Goal: Task Accomplishment & Management: Manage account settings

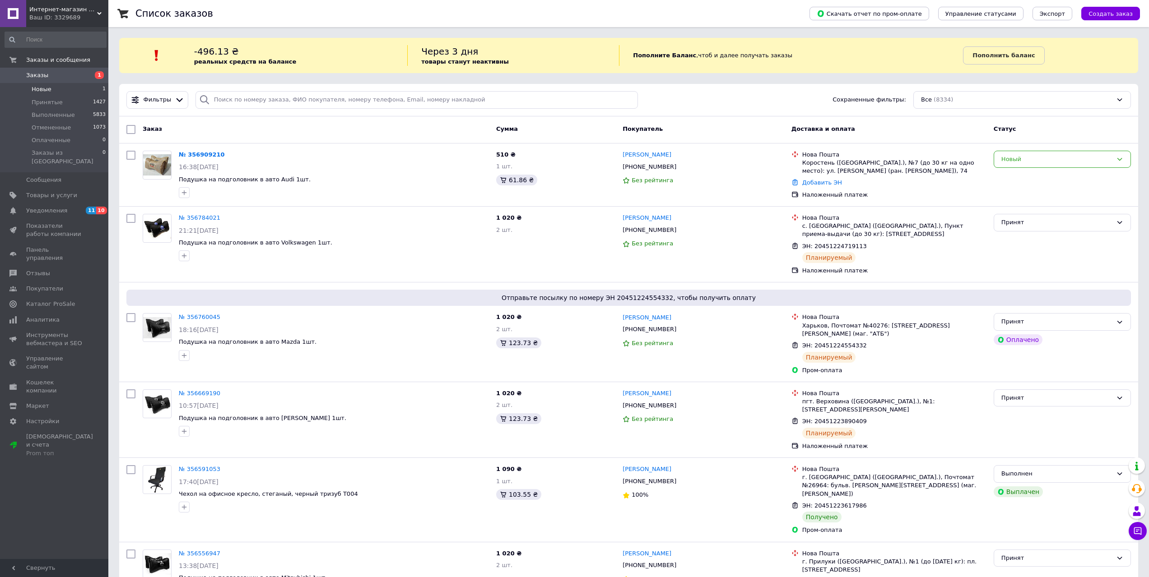
click at [49, 88] on span "Новые" at bounding box center [42, 89] width 20 height 8
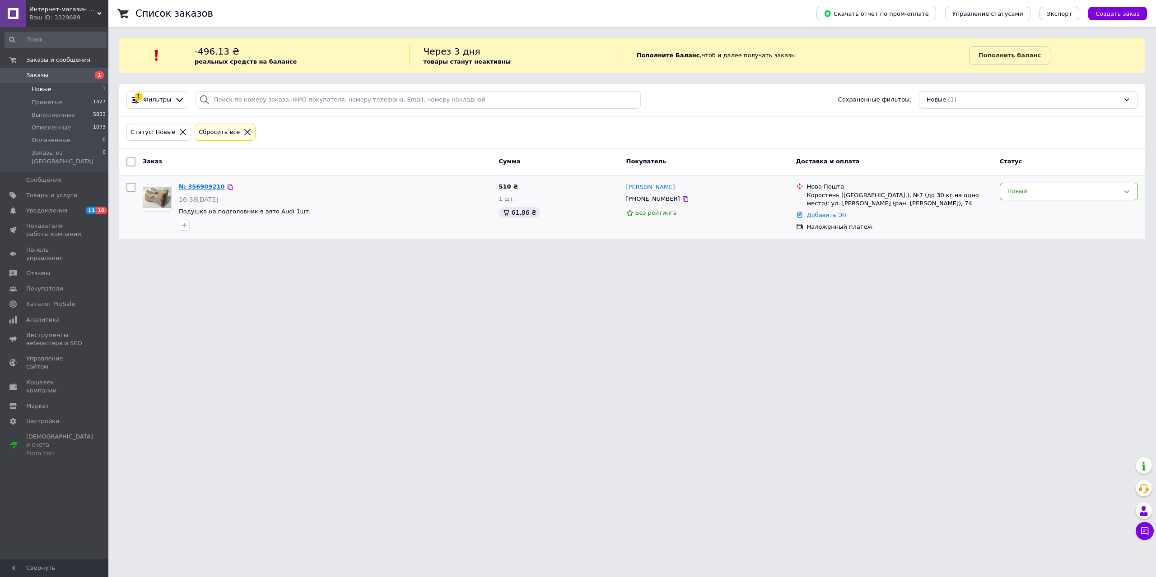
click at [201, 185] on link "№ 356909210" at bounding box center [202, 186] width 46 height 7
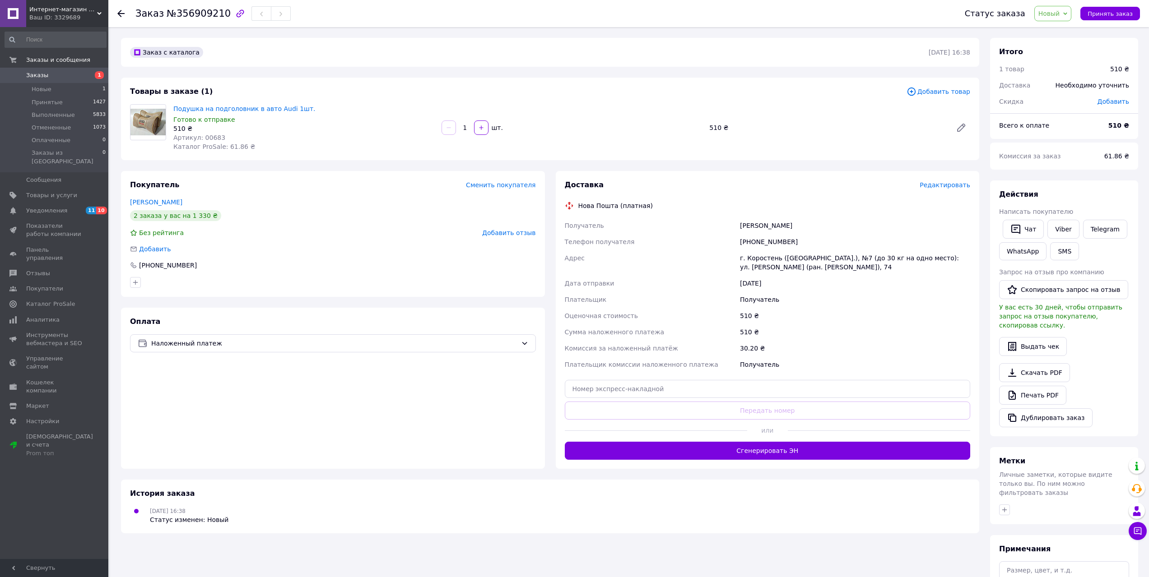
click at [1072, 9] on span "Новый" at bounding box center [1052, 13] width 37 height 15
drag, startPoint x: 1058, startPoint y: 32, endPoint x: 1042, endPoint y: 32, distance: 15.8
click at [1056, 32] on li "Принят" at bounding box center [1059, 32] width 48 height 14
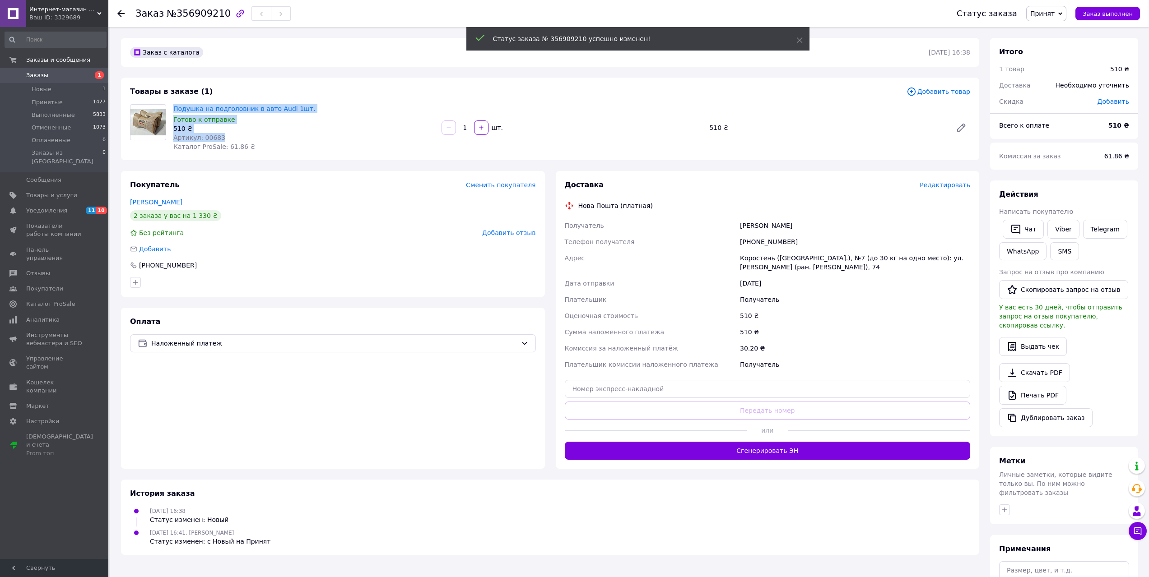
drag, startPoint x: 173, startPoint y: 105, endPoint x: 220, endPoint y: 135, distance: 56.2
click at [220, 135] on div "Подушка на подголовник в авто Audi 1шт. Готово к отправке 510 ₴ Артикул: 00683 …" at bounding box center [304, 127] width 268 height 51
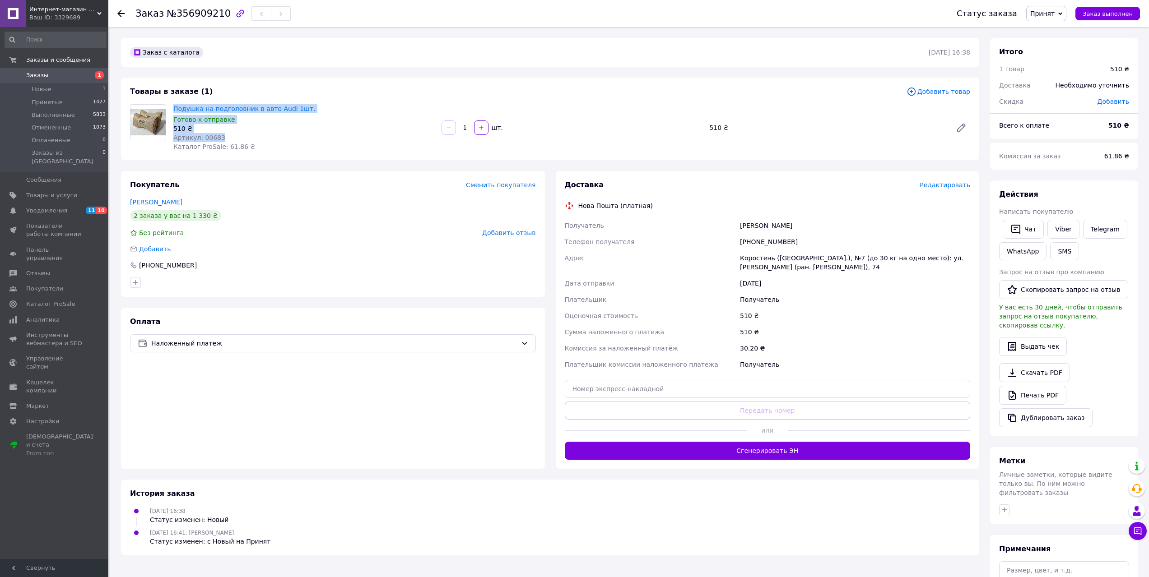
copy div "Подушка на подголовник в авто Audi 1шт. Готово к отправке 510 ₴ Артикул: 00683"
click at [1060, 231] on link "Viber" at bounding box center [1063, 229] width 32 height 19
drag, startPoint x: 749, startPoint y: 242, endPoint x: 795, endPoint y: 243, distance: 46.1
click at [795, 243] on div "[PHONE_NUMBER]" at bounding box center [855, 242] width 234 height 16
copy div "0983856320"
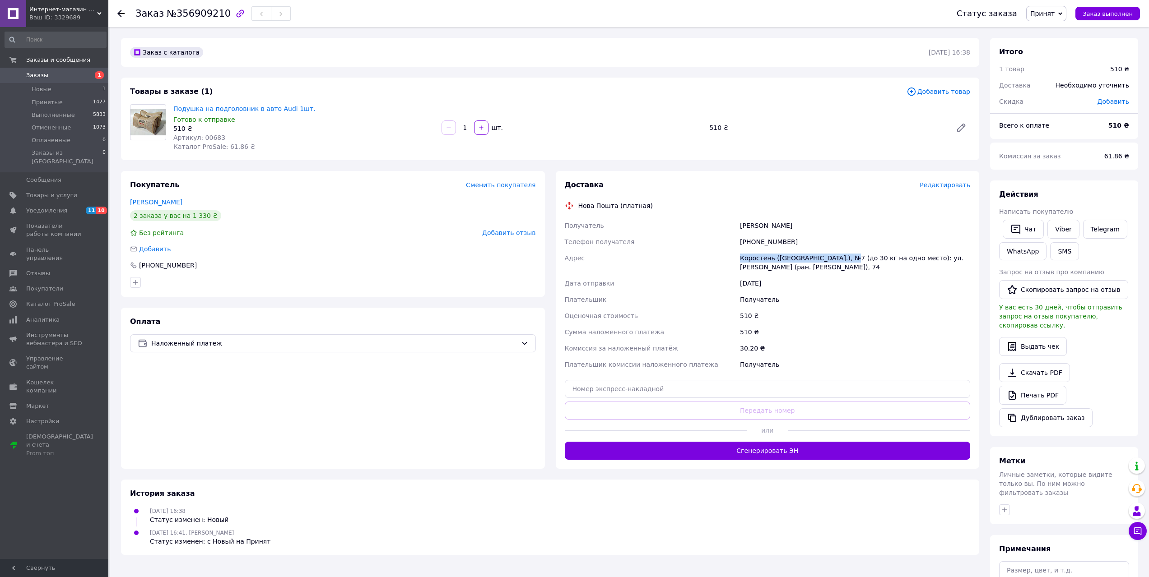
drag, startPoint x: 845, startPoint y: 257, endPoint x: 739, endPoint y: 258, distance: 106.6
click at [738, 258] on div "Получатель [PERSON_NAME] Телефон получателя [PHONE_NUMBER] [PERSON_NAME] ([GEOG…" at bounding box center [767, 295] width 409 height 155
copy div "[PERSON_NAME] ([GEOGRAPHIC_DATA].), №7"
click at [611, 389] on input "text" at bounding box center [768, 389] width 406 height 18
paste input "20451225266109"
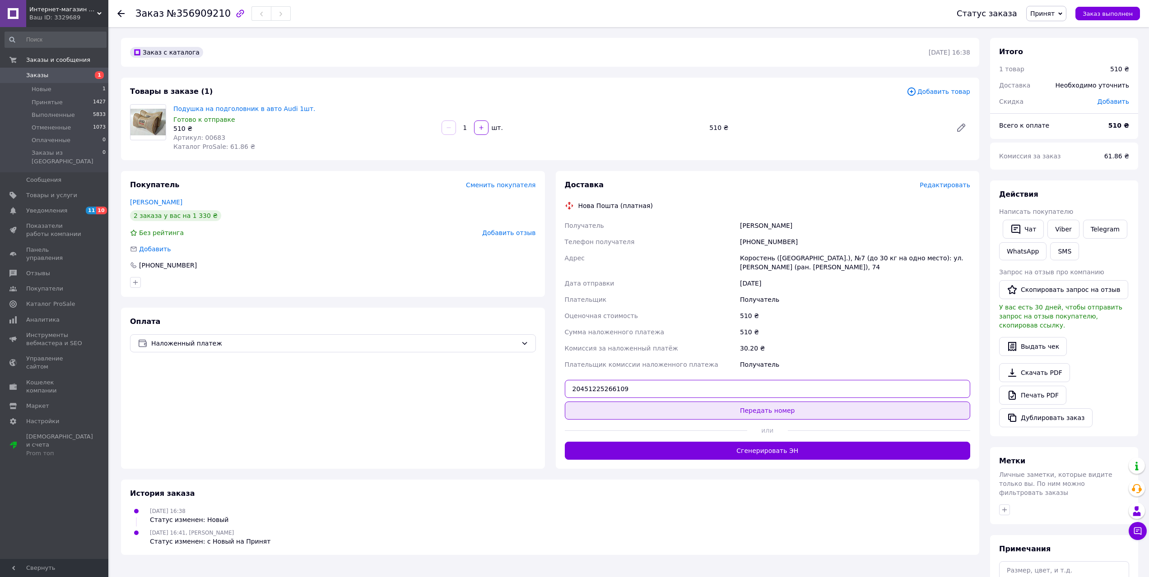
type input "20451225266109"
click at [778, 409] on button "Передать номер" at bounding box center [768, 411] width 406 height 18
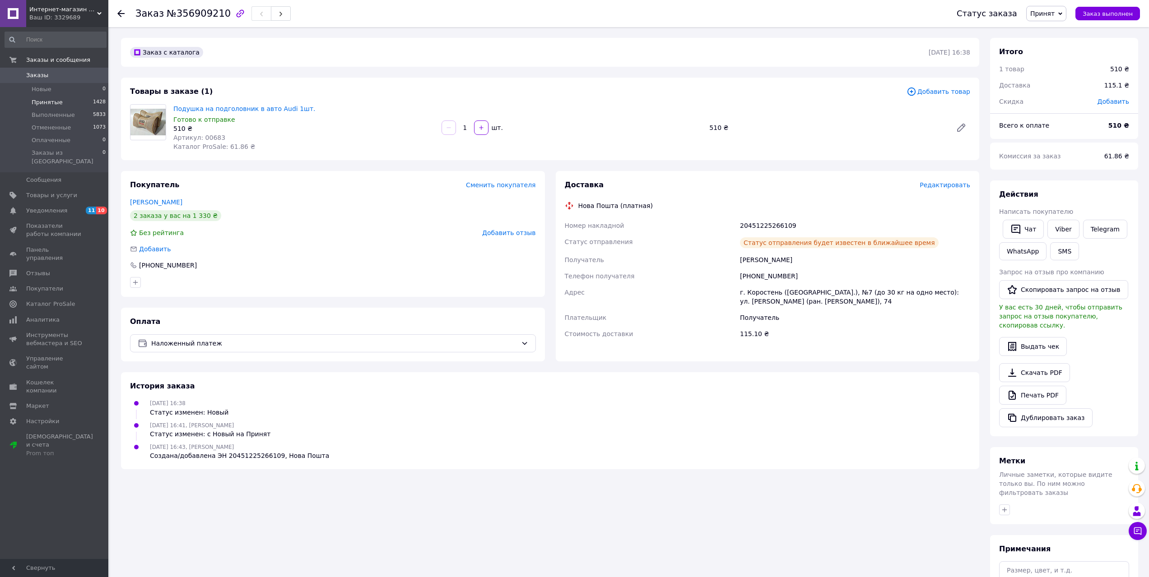
click at [44, 102] on span "Принятые" at bounding box center [47, 102] width 31 height 8
